Goal: Share content

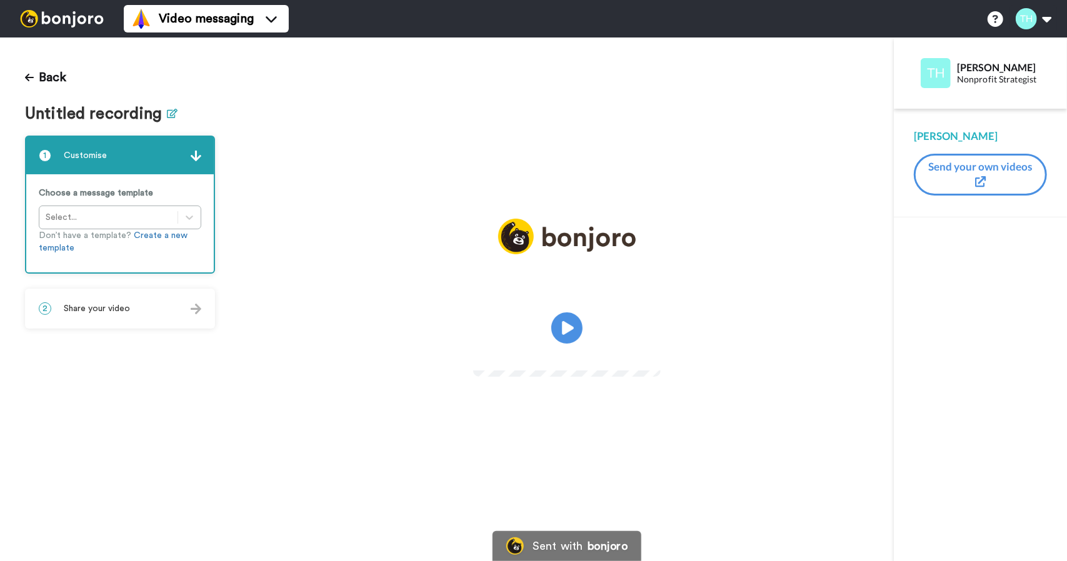
click at [169, 109] on icon at bounding box center [173, 113] width 11 height 9
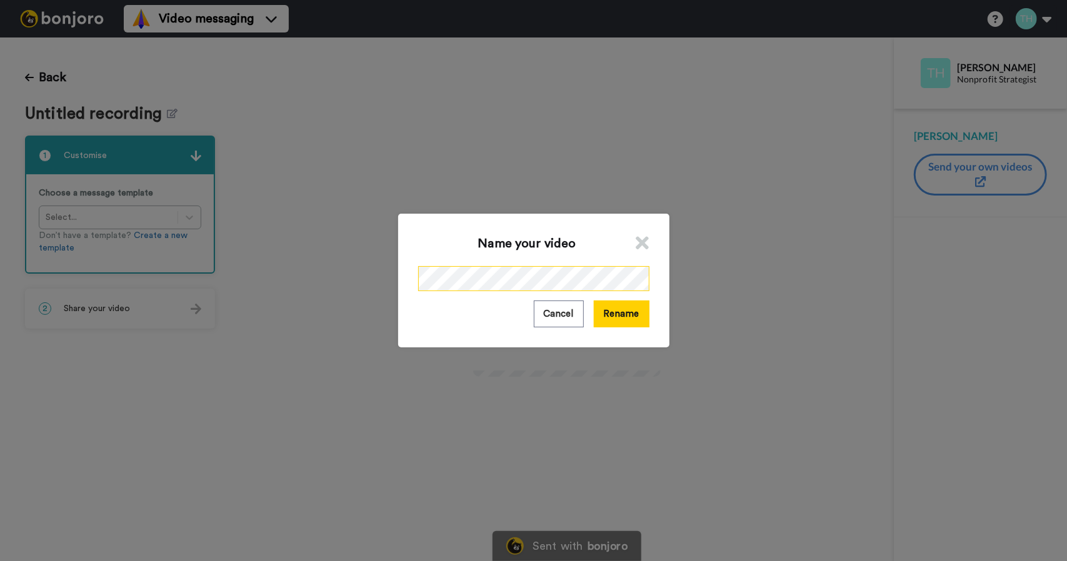
click at [363, 277] on div "Name your video Cancel Rename" at bounding box center [533, 280] width 1067 height 561
click at [640, 315] on button "Rename" at bounding box center [622, 314] width 56 height 27
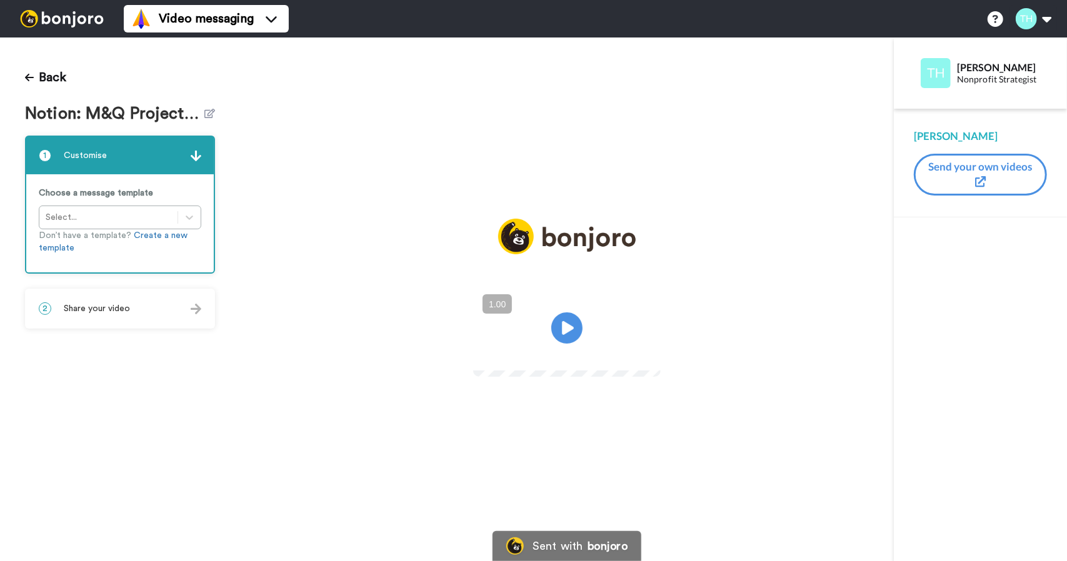
click at [125, 303] on span "Share your video" at bounding box center [97, 309] width 66 height 13
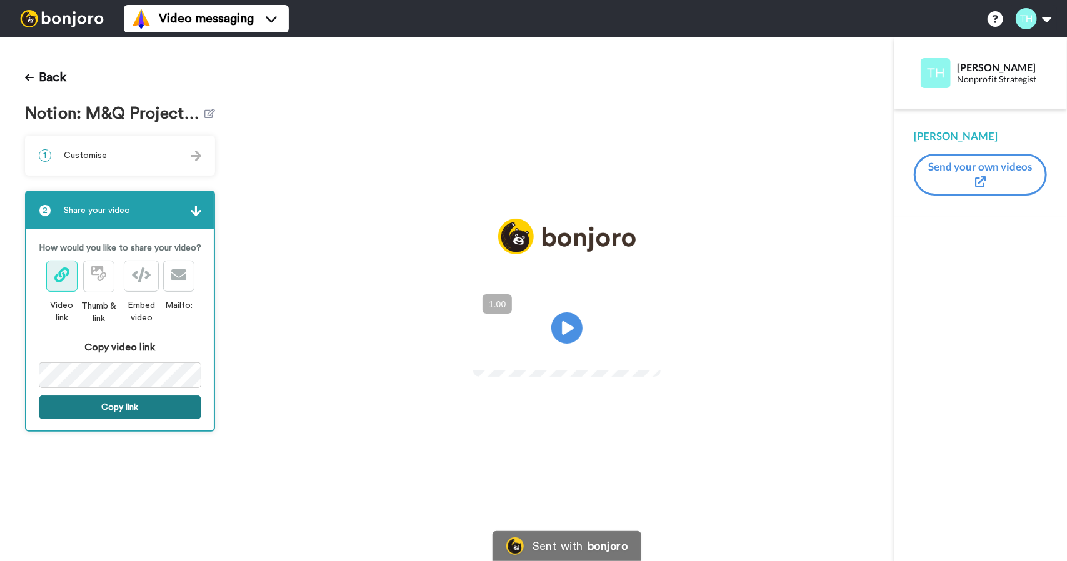
click at [138, 404] on button "Copy link" at bounding box center [120, 408] width 163 height 24
